Goal: Book appointment/travel/reservation

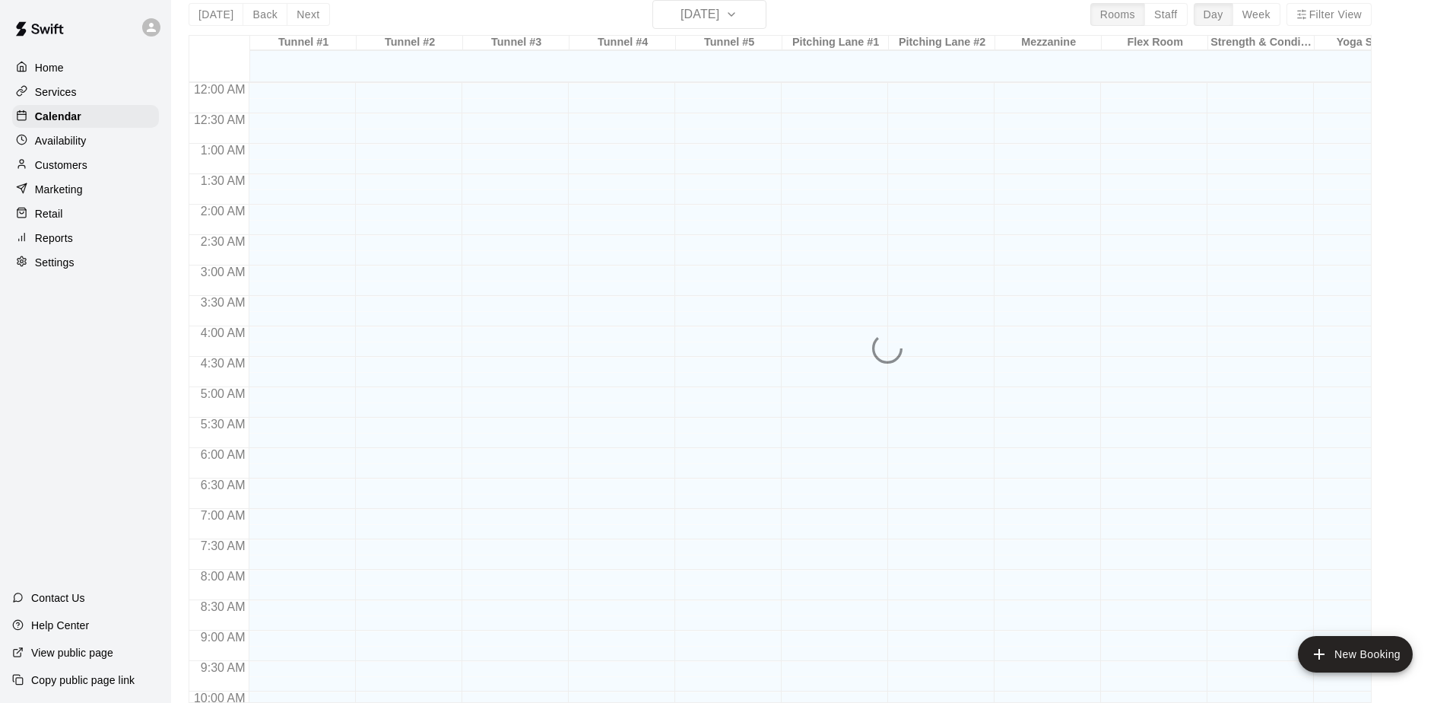
scroll to position [728, 4]
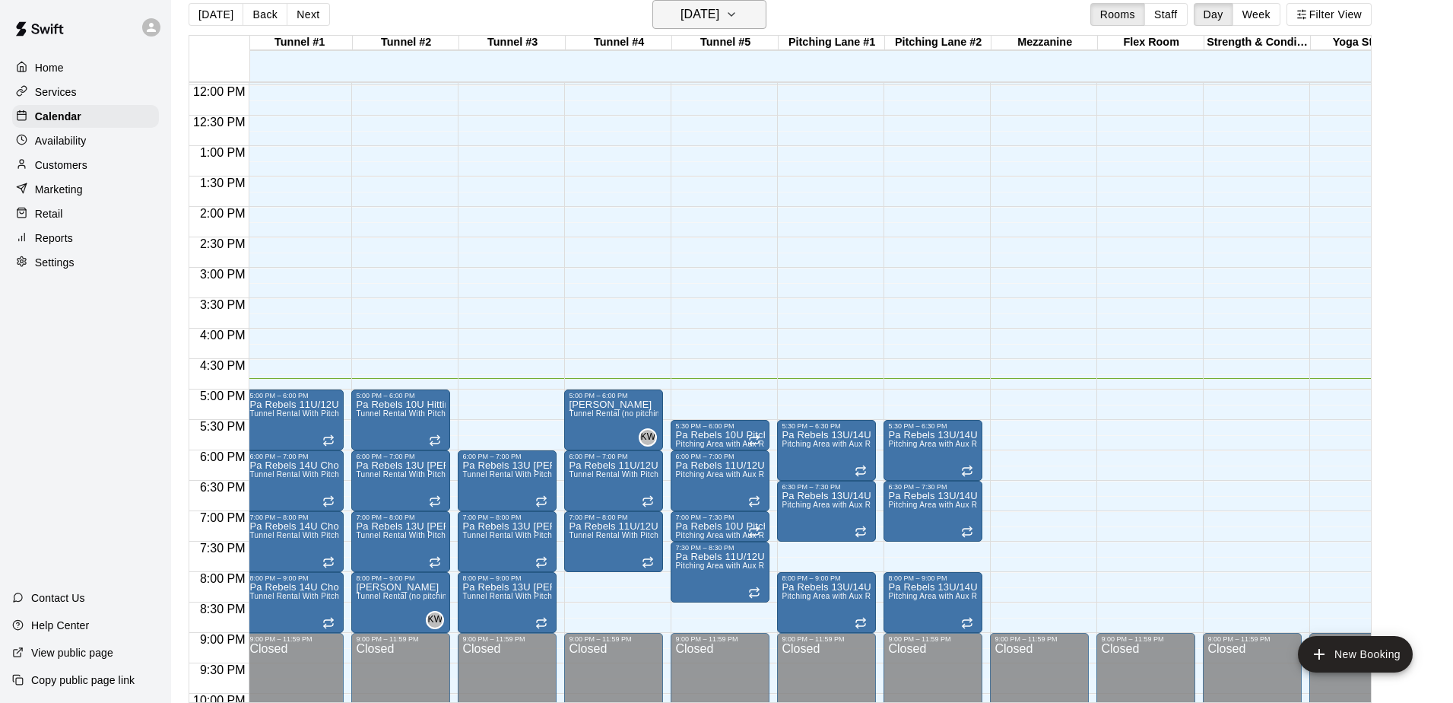
click at [738, 14] on icon "button" at bounding box center [731, 14] width 12 height 18
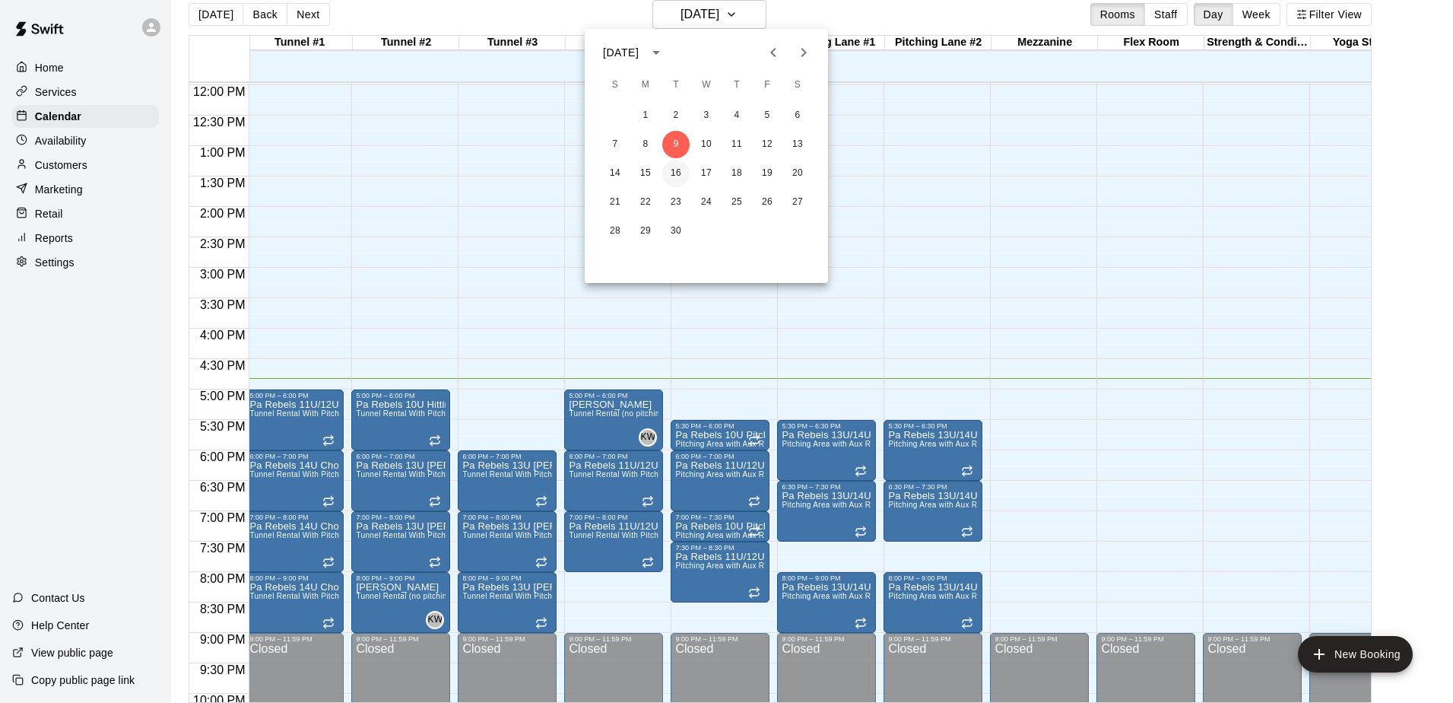
click at [680, 175] on button "16" at bounding box center [675, 173] width 27 height 27
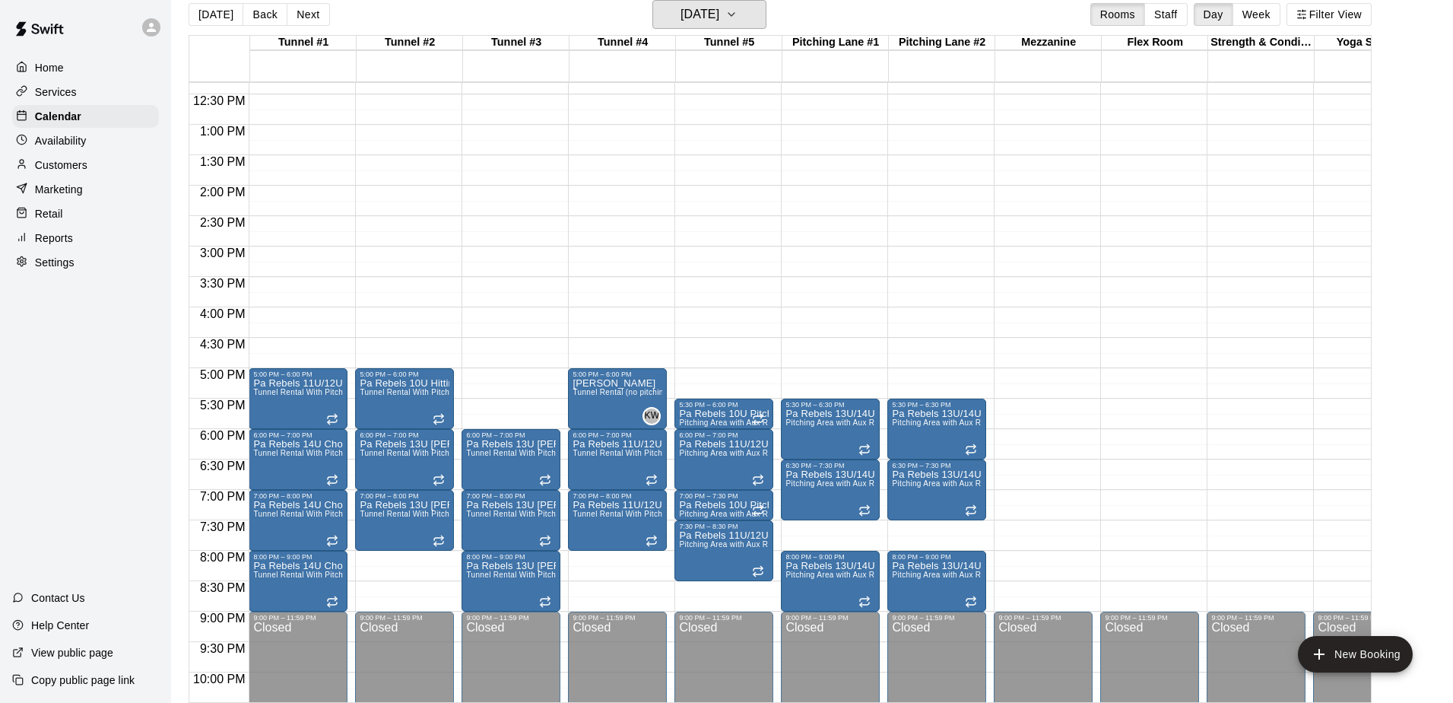
scroll to position [750, 0]
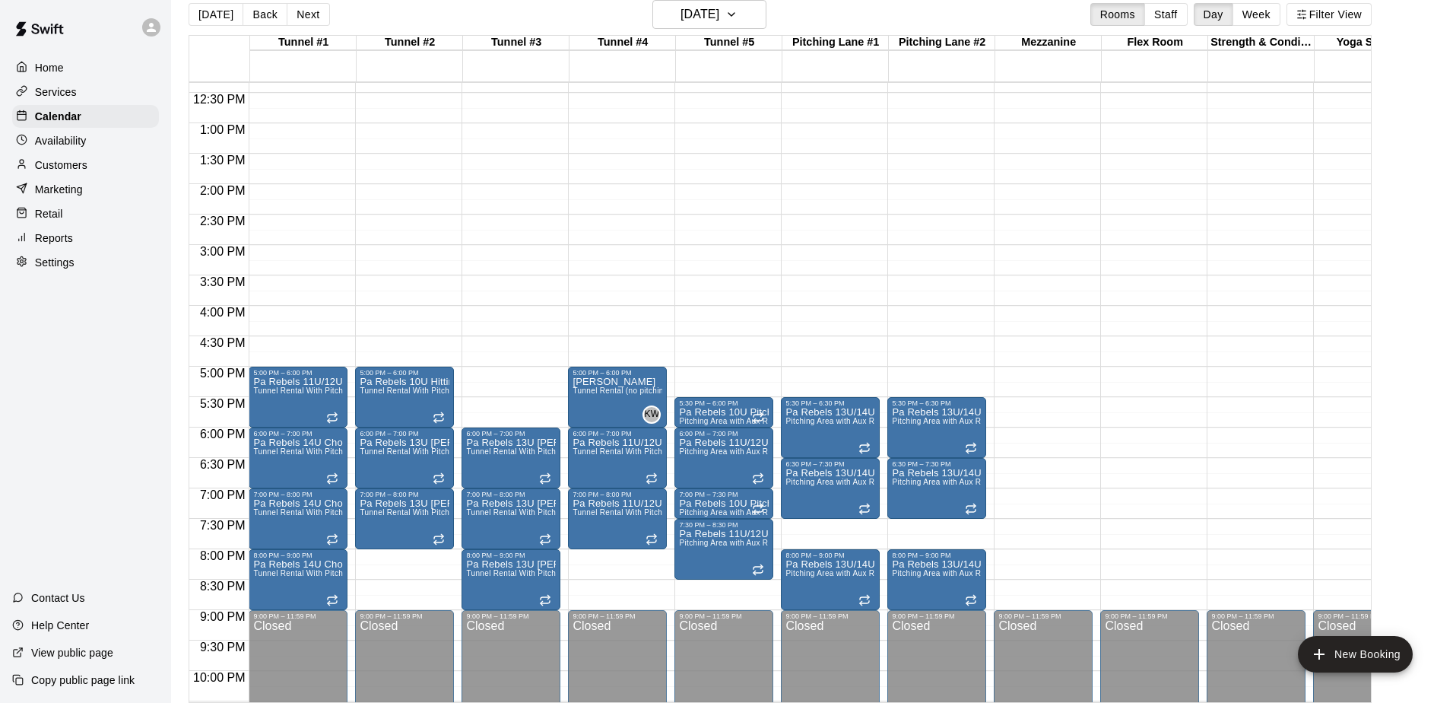
click at [613, 555] on div "12:00 AM – 10:00 AM Closed 5:00 PM – 6:00 PM [PERSON_NAME] Tunnel Rental (no pi…" at bounding box center [617, 62] width 99 height 1460
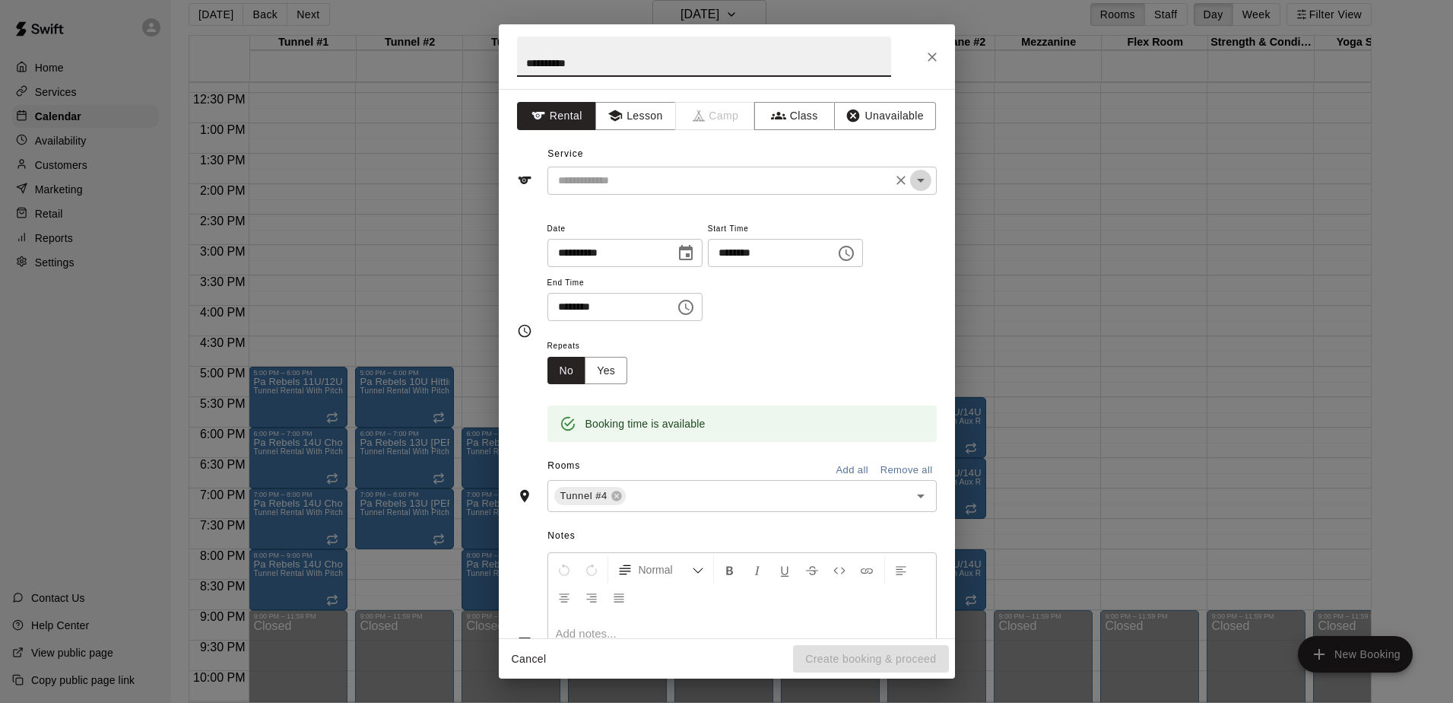
click at [922, 176] on icon "Open" at bounding box center [921, 180] width 18 height 18
type input "**********"
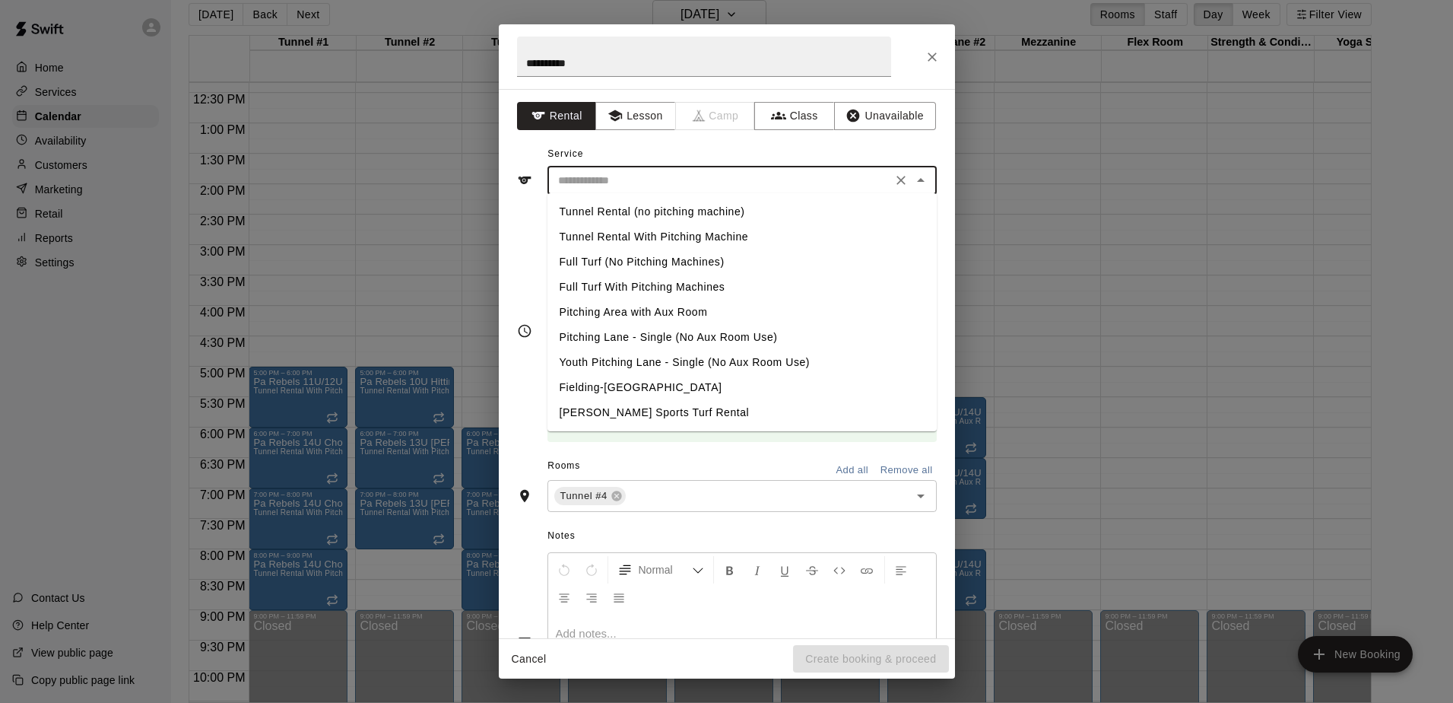
click at [602, 207] on li "Tunnel Rental (no pitching machine)" at bounding box center [741, 211] width 389 height 25
type input "**********"
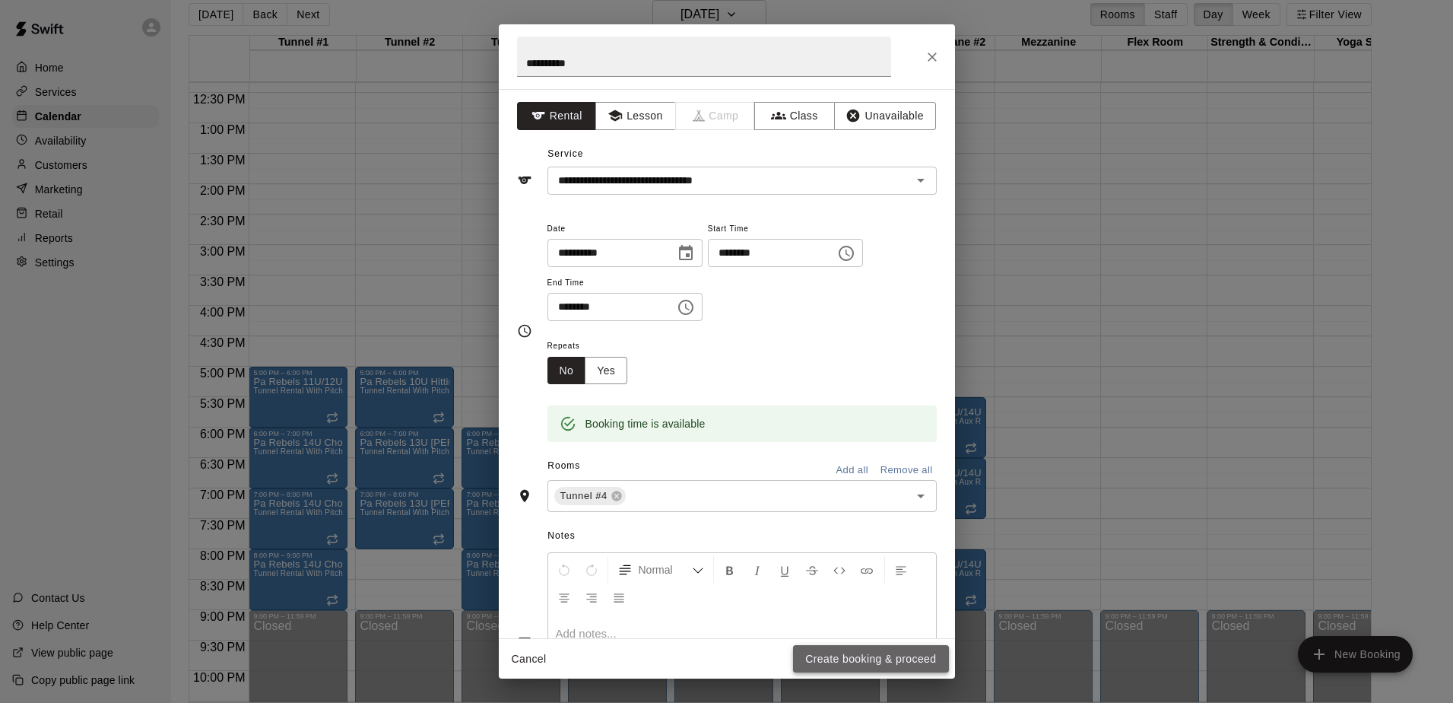
click at [864, 661] on button "Create booking & proceed" at bounding box center [870, 659] width 155 height 28
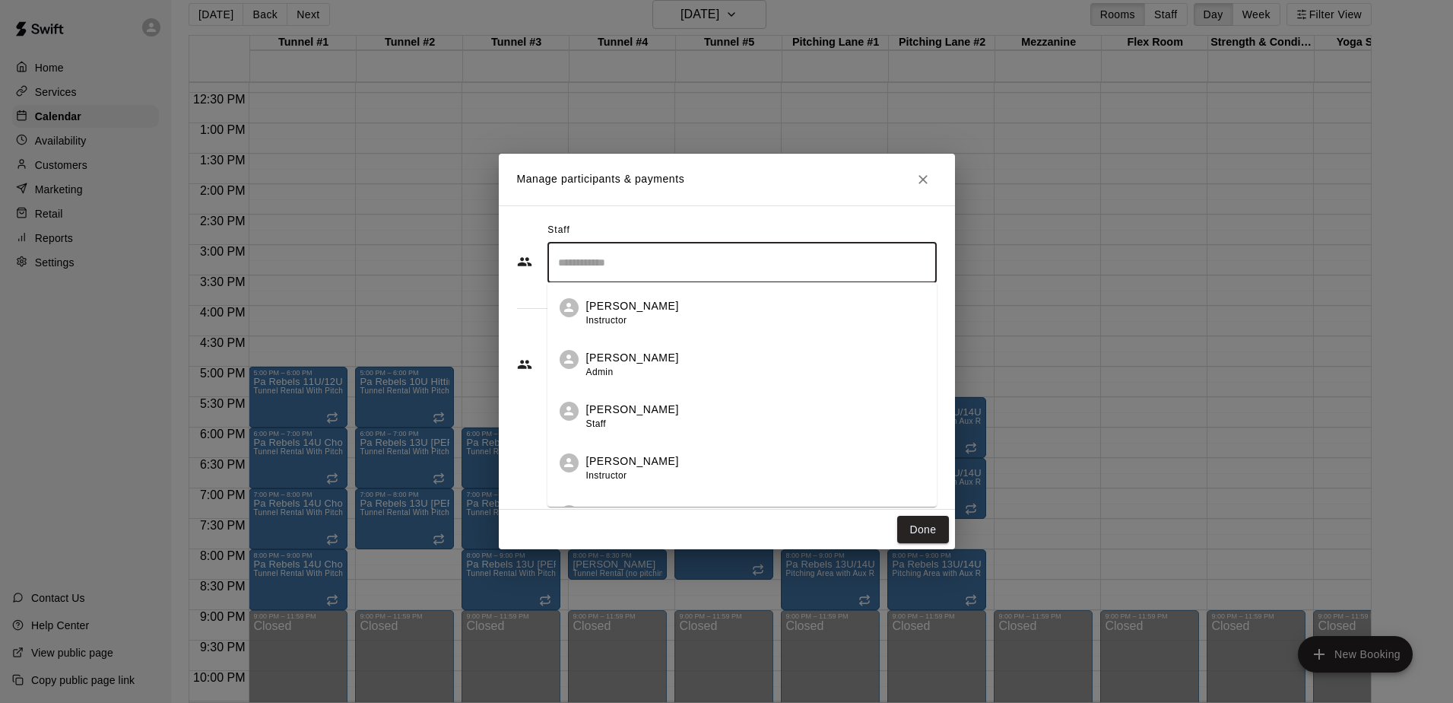
click at [638, 257] on input "Search staff" at bounding box center [742, 262] width 376 height 27
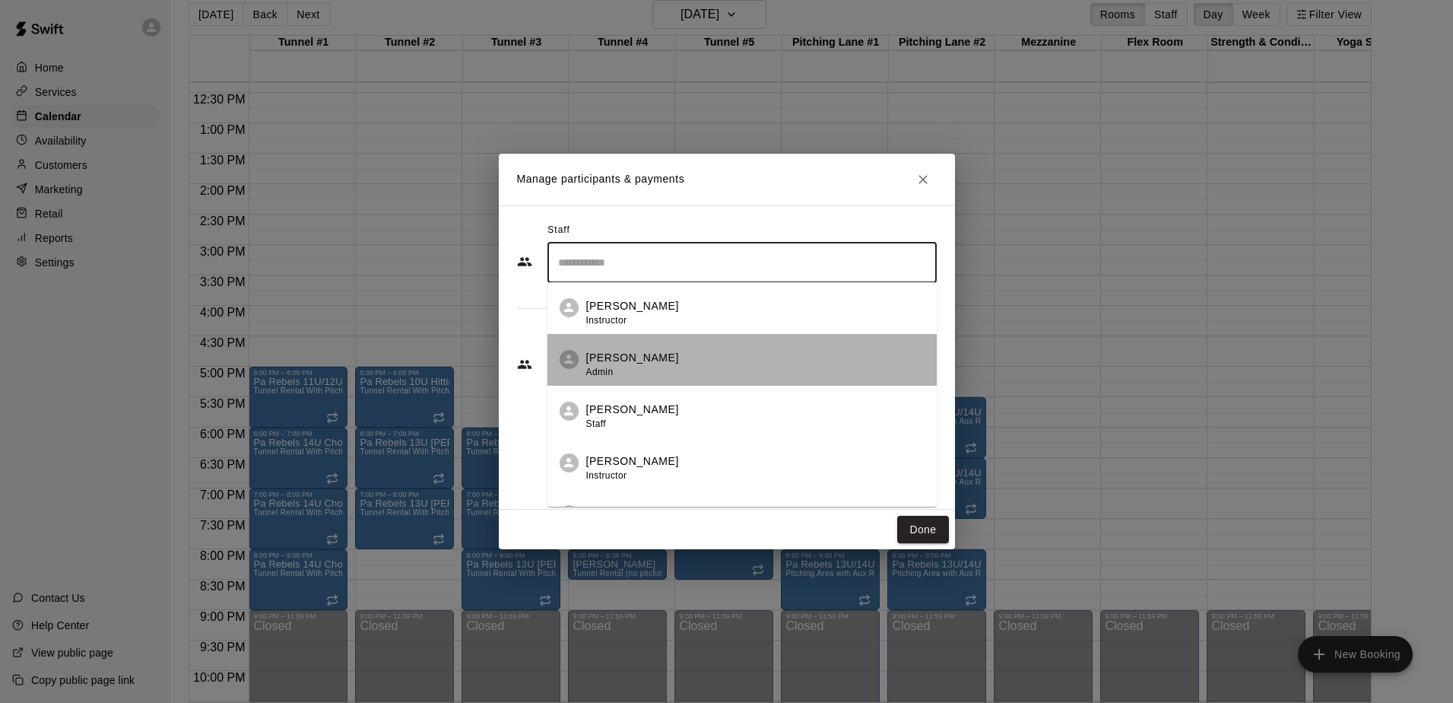
click at [623, 354] on p "[PERSON_NAME]" at bounding box center [632, 358] width 93 height 16
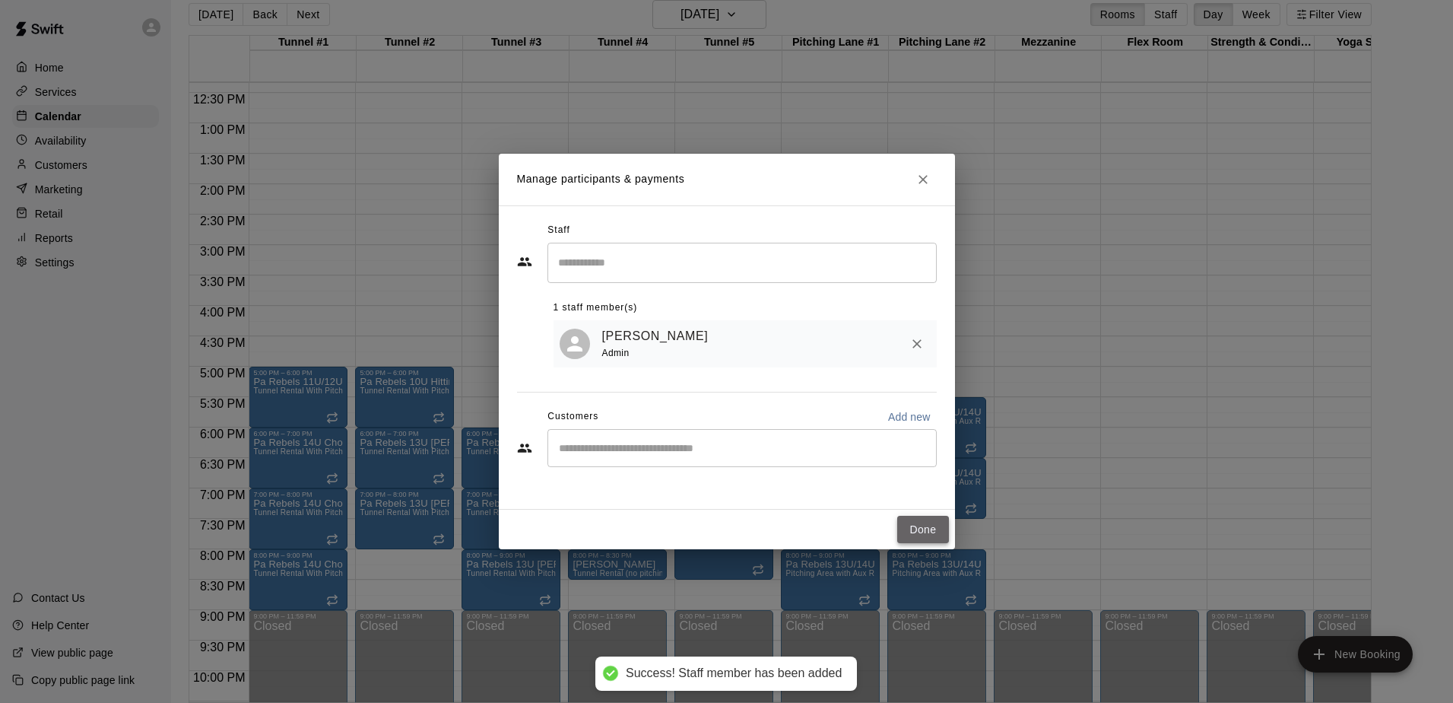
click at [922, 533] on button "Done" at bounding box center [922, 530] width 51 height 28
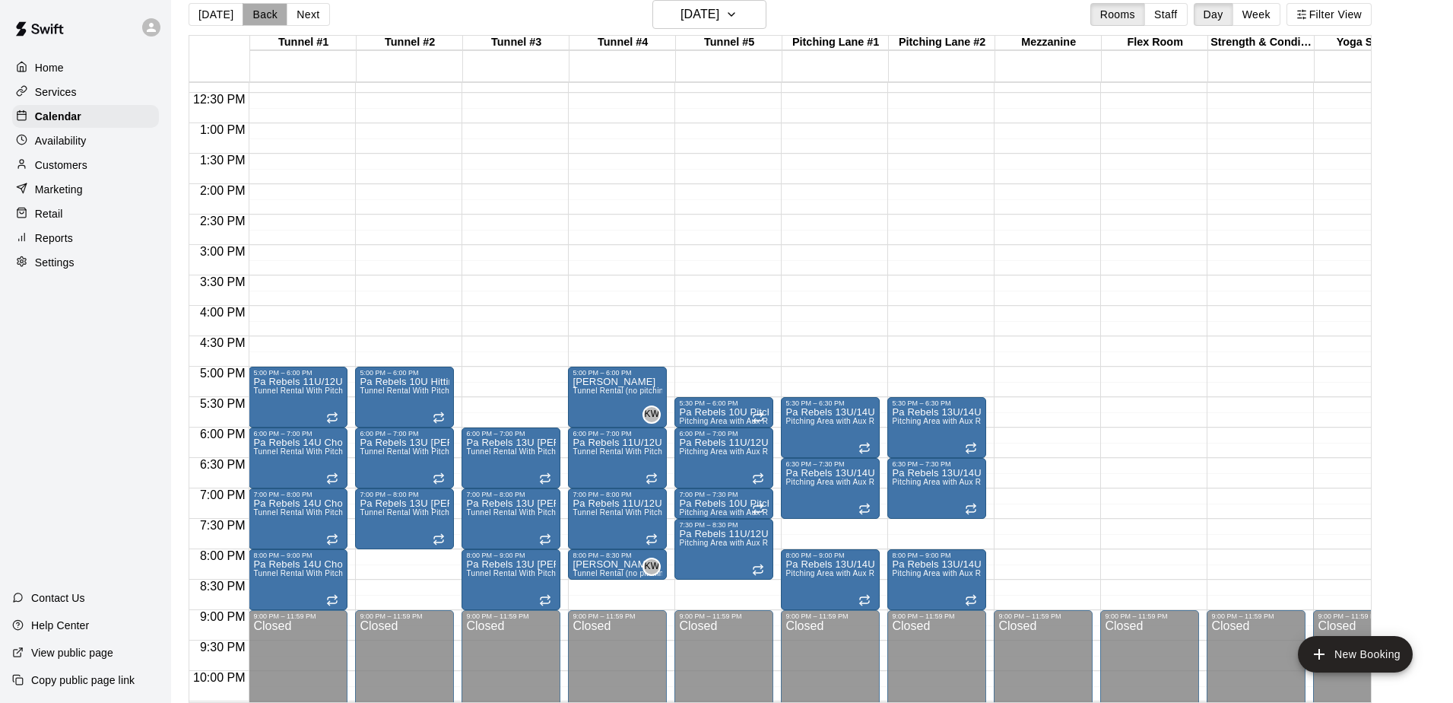
click at [252, 11] on button "Back" at bounding box center [265, 14] width 45 height 23
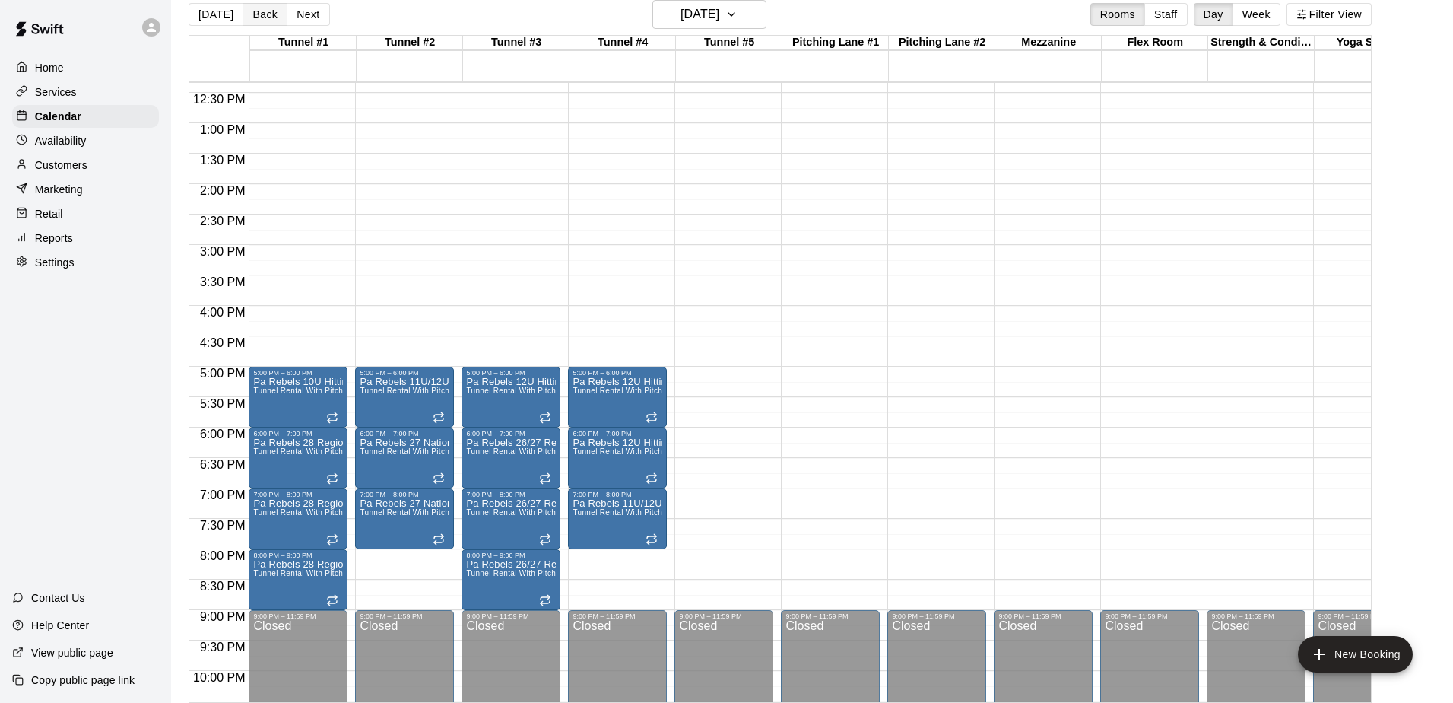
scroll to position [18, 1]
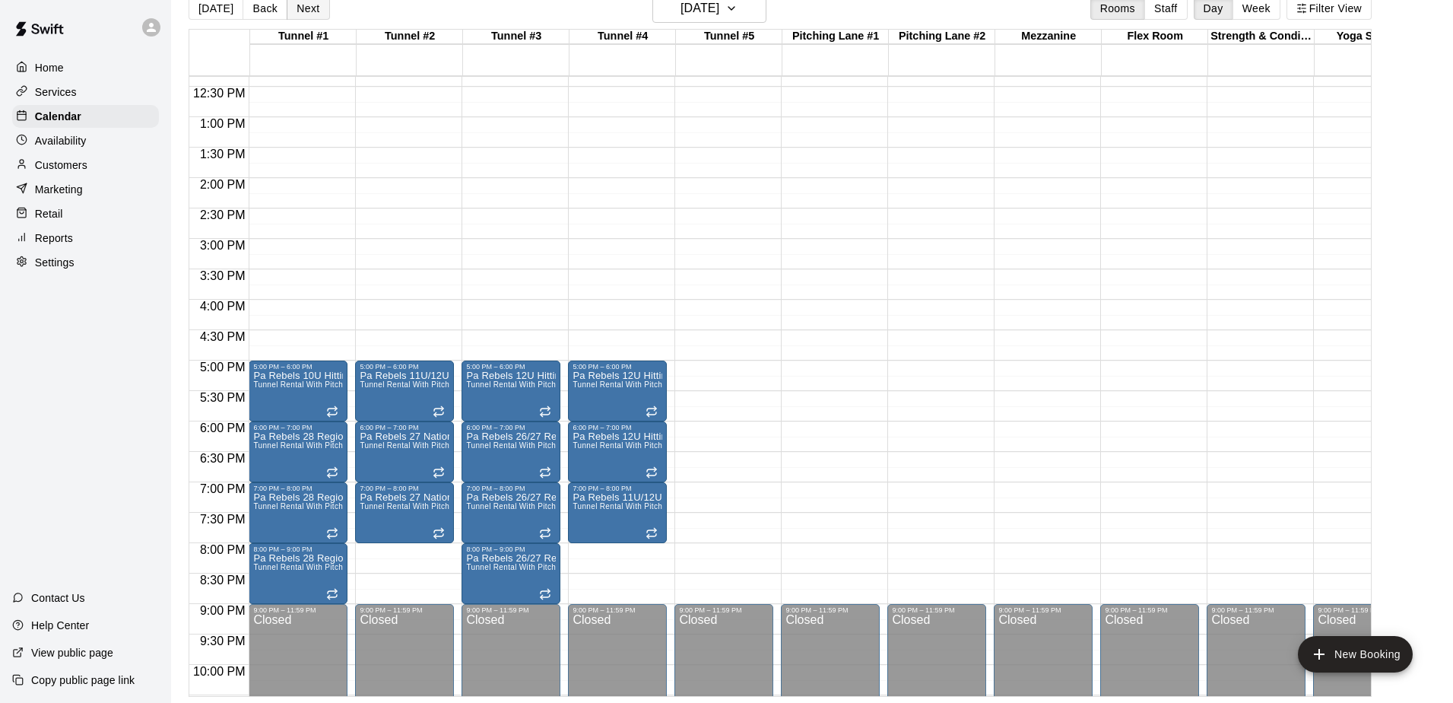
click at [299, 14] on button "Next" at bounding box center [308, 8] width 43 height 23
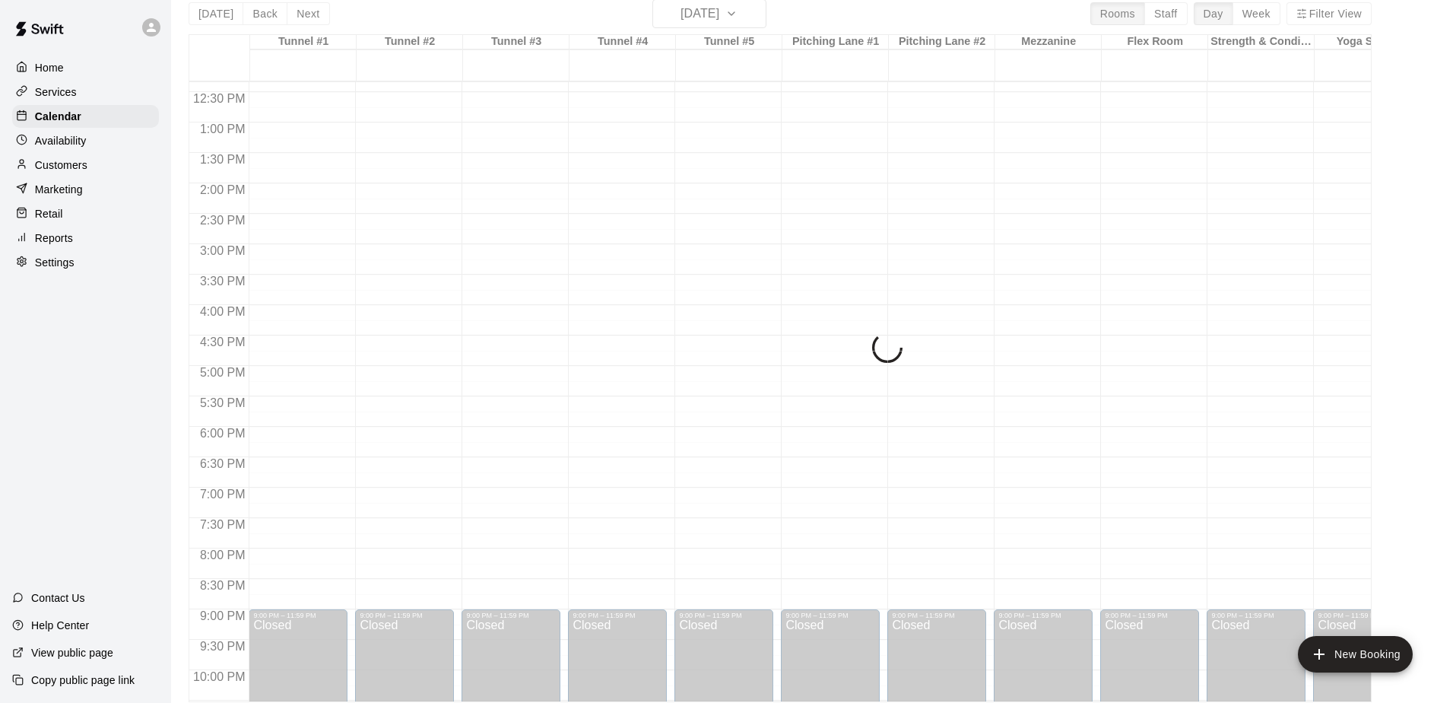
scroll to position [18, 0]
